Goal: Task Accomplishment & Management: Use online tool/utility

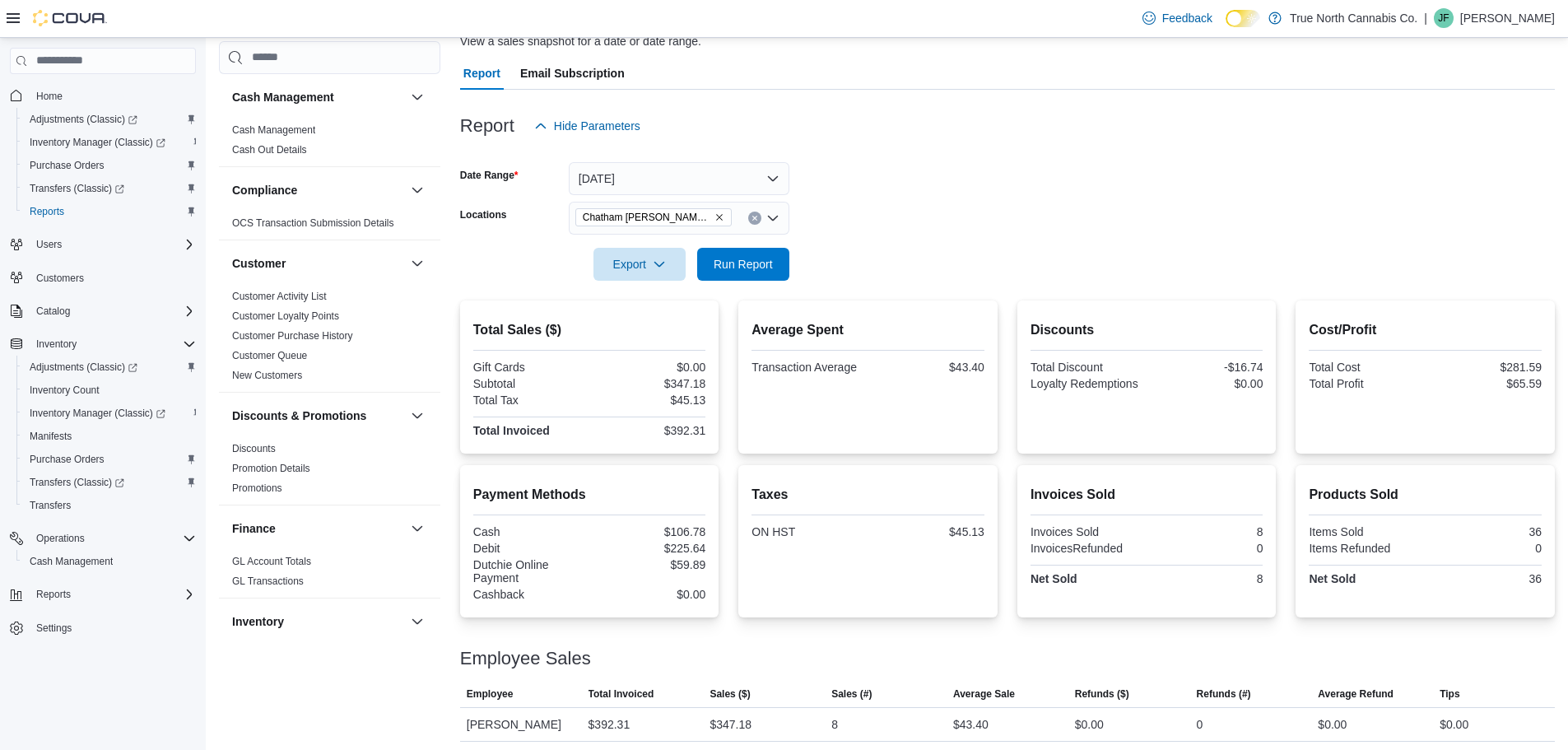
scroll to position [135, 0]
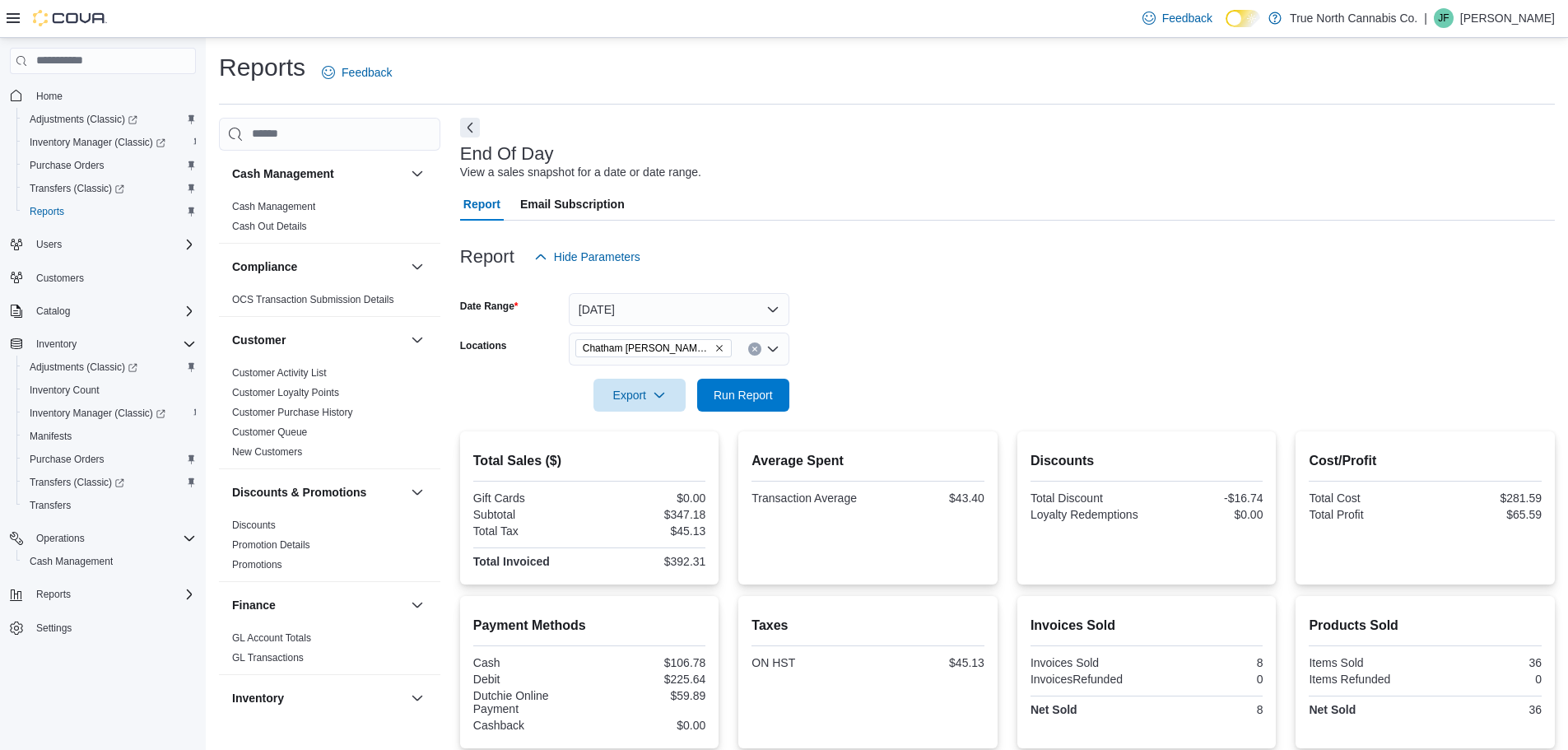
click at [748, 350] on div "Chatham [PERSON_NAME] Ave" at bounding box center [679, 348] width 221 height 33
click at [738, 350] on div "Chatham [PERSON_NAME] Ave" at bounding box center [679, 348] width 221 height 33
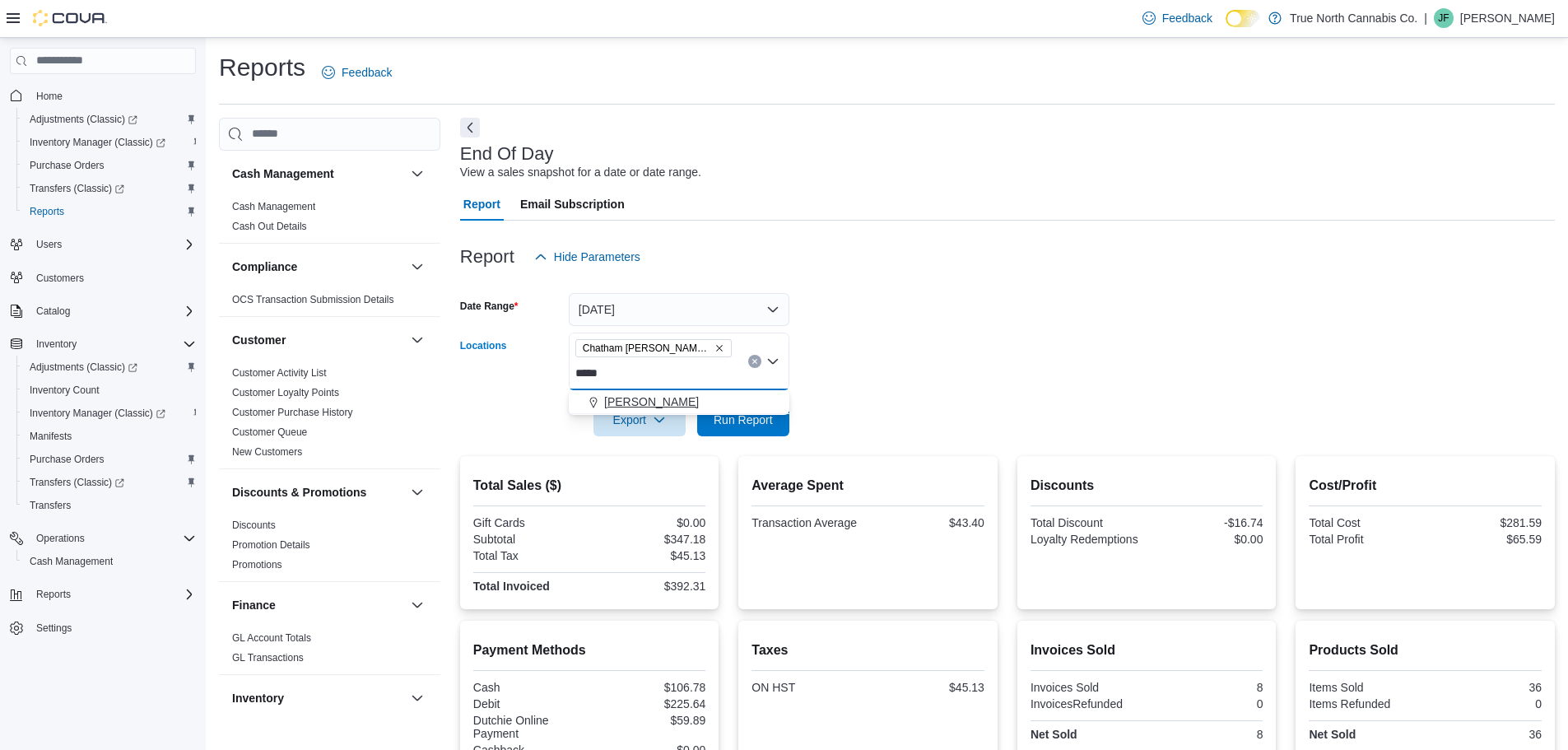
type input "*****"
click at [718, 401] on div "[PERSON_NAME]" at bounding box center [679, 401] width 201 height 17
click at [871, 387] on form "Date Range [DATE] Locations [GEOGRAPHIC_DATA] [PERSON_NAME] Ave Goderich Export…" at bounding box center [1007, 354] width 1095 height 163
click at [755, 419] on span "Run Report" at bounding box center [743, 419] width 59 height 17
click at [638, 369] on span "[PERSON_NAME]" at bounding box center [630, 373] width 109 height 18
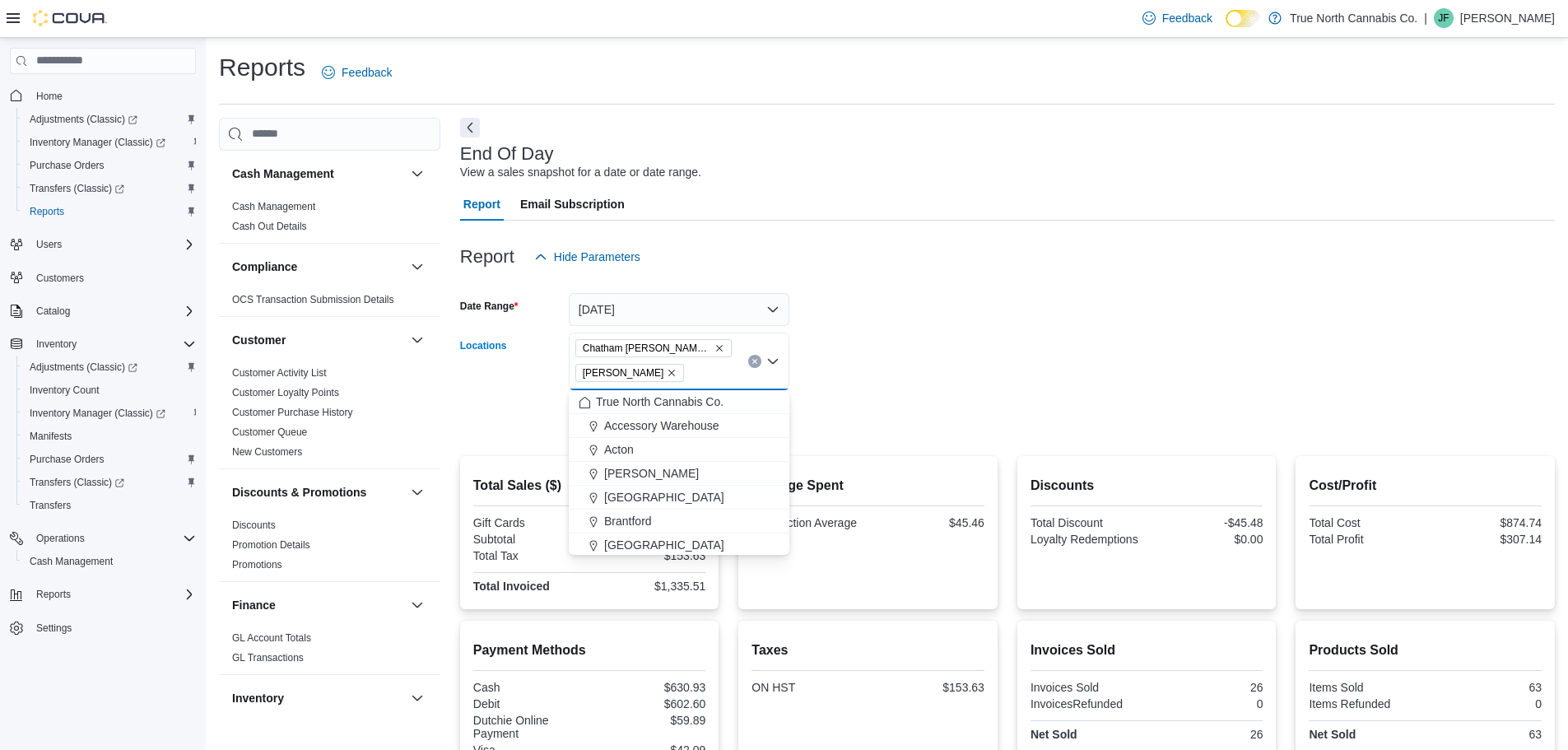
click at [667, 370] on icon "Remove Goderich from selection in this group" at bounding box center [671, 372] width 10 height 10
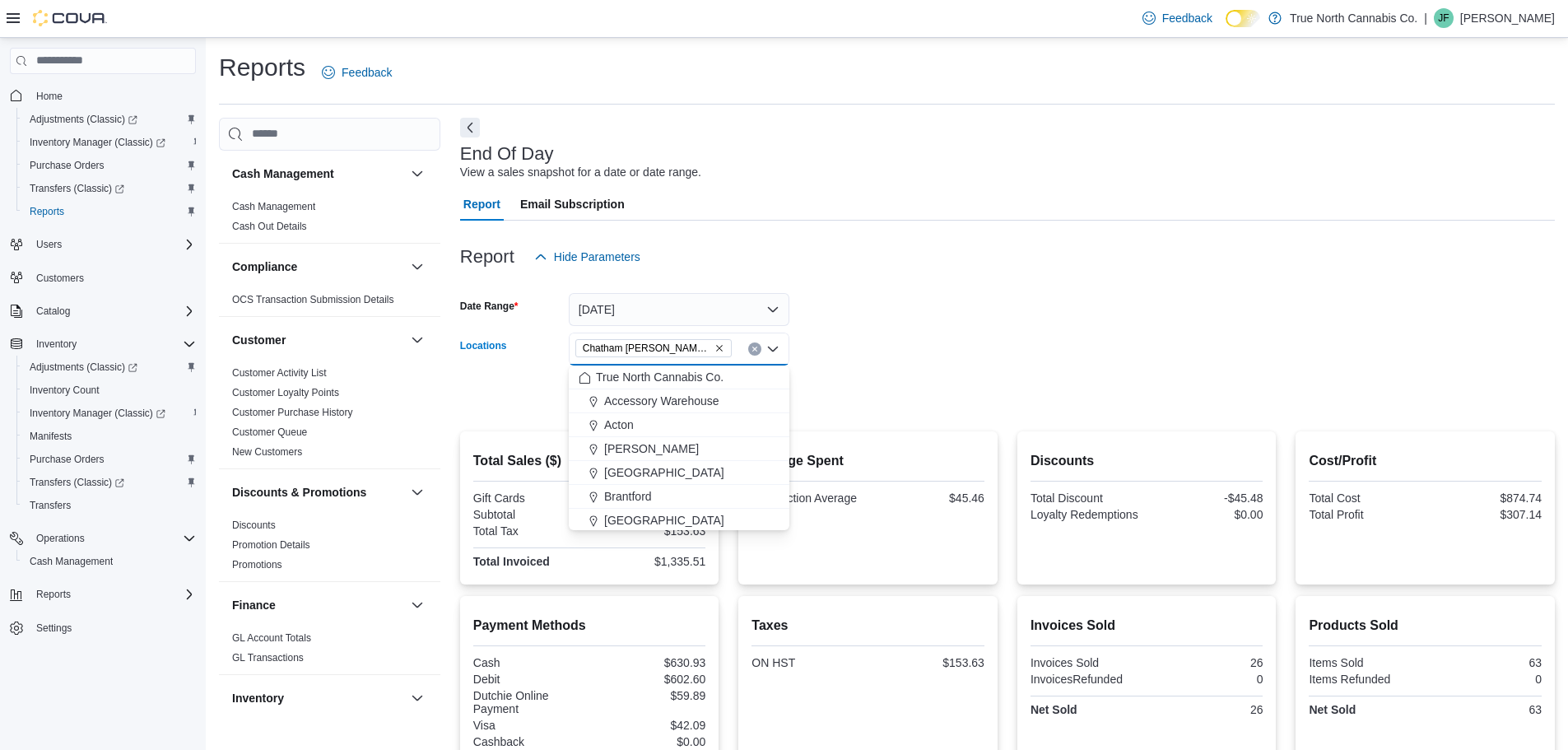
click at [892, 366] on div at bounding box center [1007, 372] width 1095 height 13
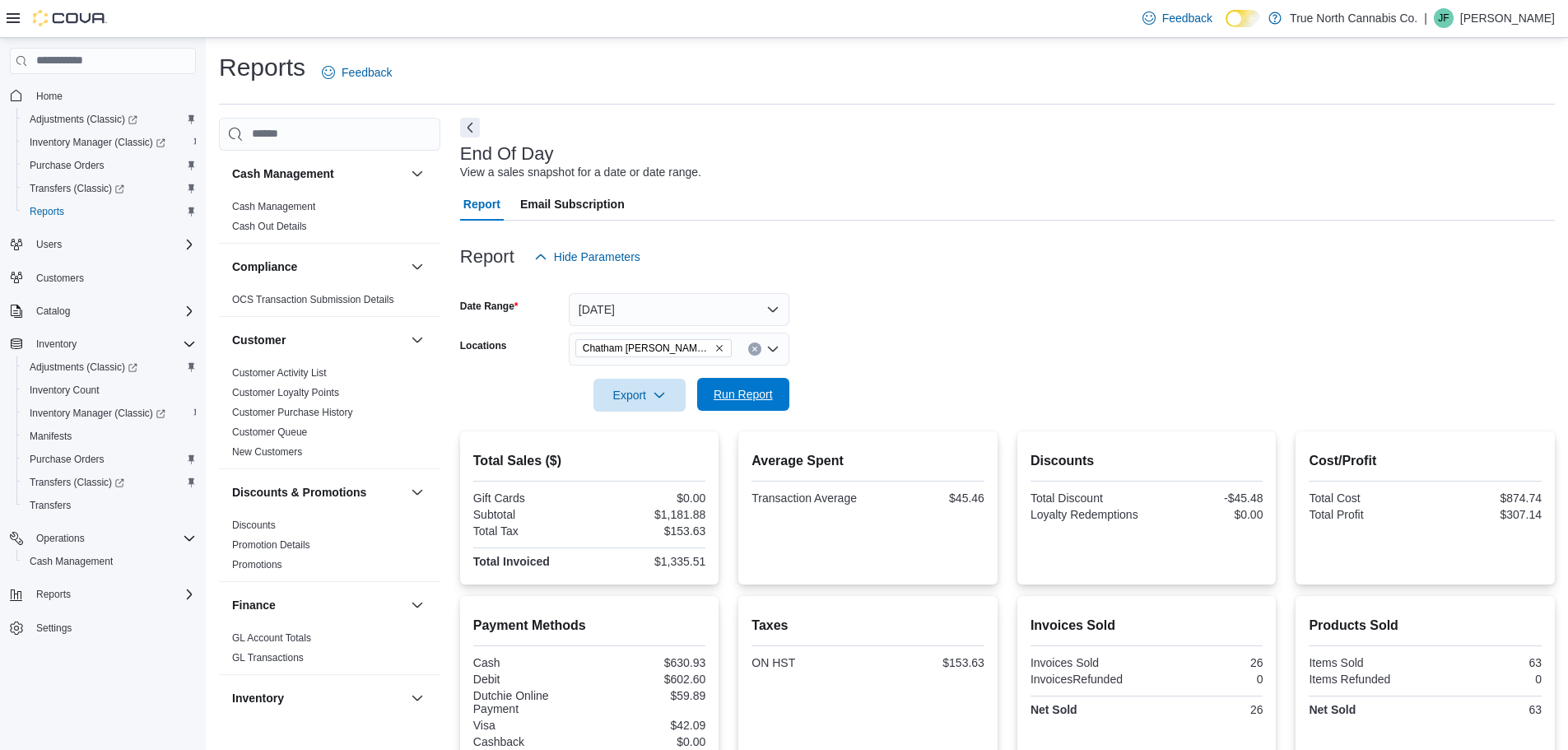
click at [768, 397] on span "Run Report" at bounding box center [743, 394] width 59 height 17
click at [110, 413] on span "Inventory Manager (Classic)" at bounding box center [98, 412] width 135 height 13
